Goal: Transaction & Acquisition: Purchase product/service

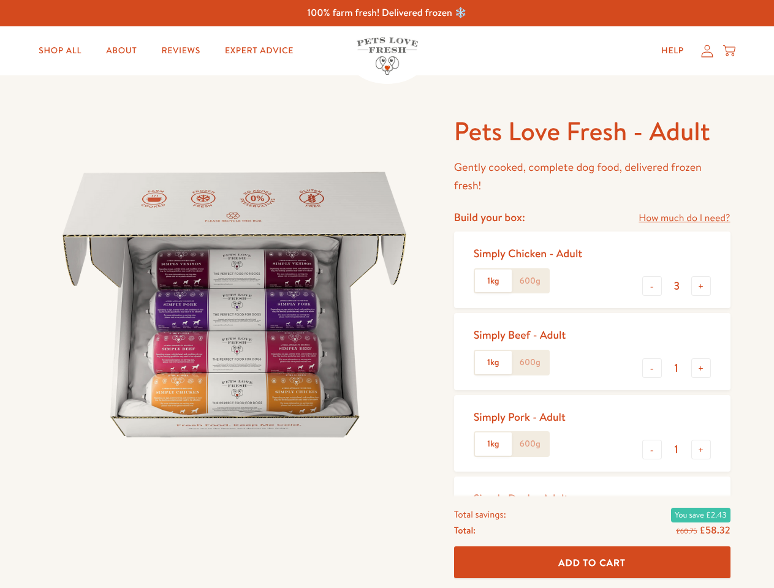
click at [386, 294] on img at bounding box center [234, 305] width 380 height 380
click at [683, 218] on link "How much do I need?" at bounding box center [683, 218] width 91 height 17
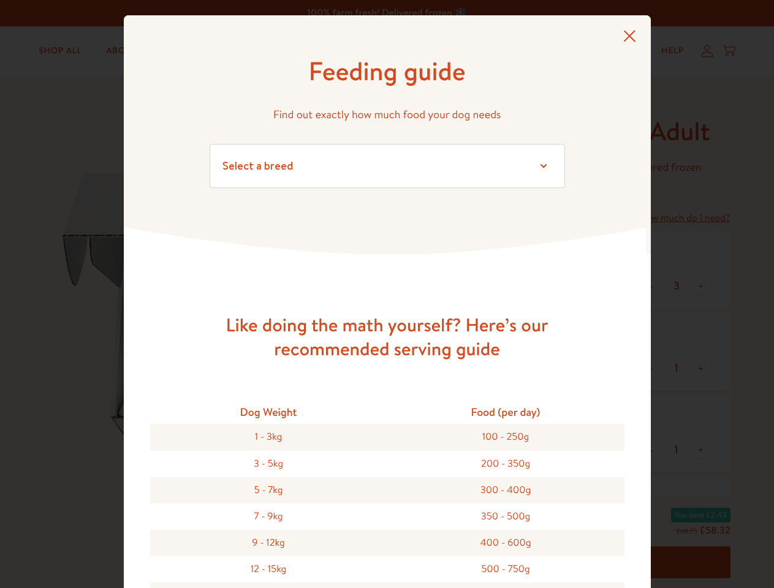
click at [652, 286] on div "Feeding guide Find out exactly how much food your dog needs Select a breed Affe…" at bounding box center [387, 294] width 774 height 588
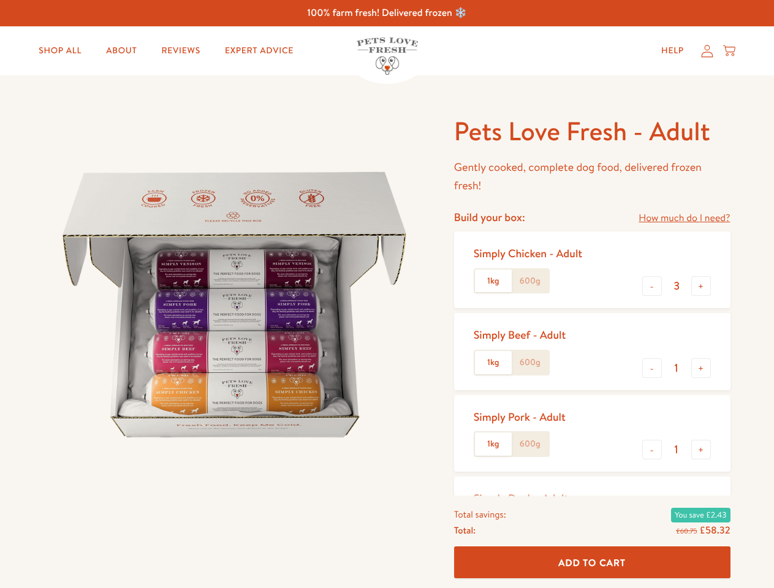
click at [701, 286] on button "+" at bounding box center [701, 286] width 20 height 20
type input "4"
click at [652, 368] on button "-" at bounding box center [652, 368] width 20 height 20
click at [701, 368] on button "+" at bounding box center [701, 368] width 20 height 20
type input "1"
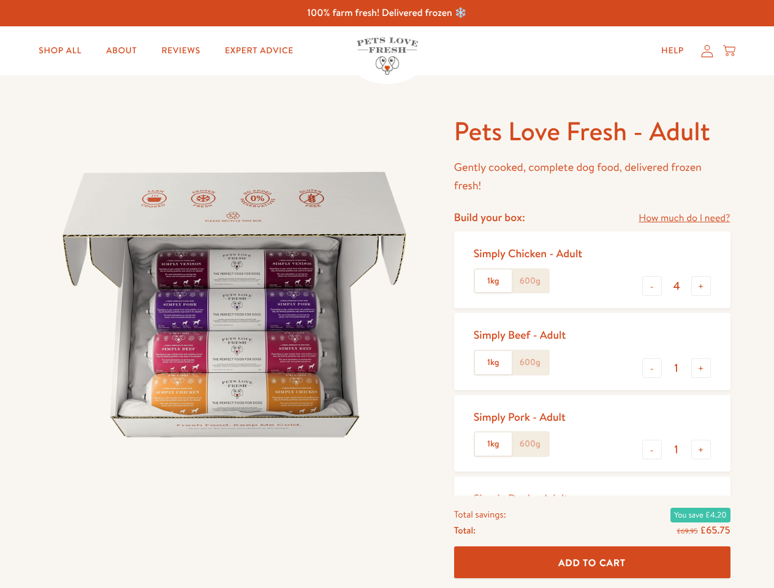
click at [652, 450] on button "-" at bounding box center [652, 450] width 20 height 20
click at [701, 450] on button "+" at bounding box center [701, 450] width 20 height 20
type input "1"
click at [592, 562] on span "Add To Cart" at bounding box center [591, 561] width 67 height 13
